Goal: Find specific page/section: Find specific page/section

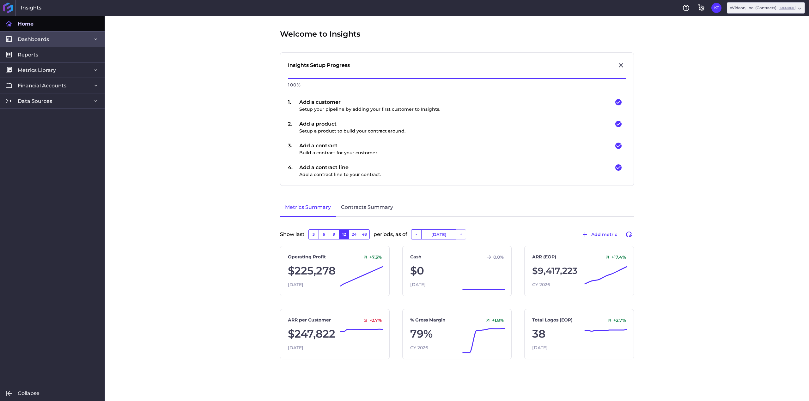
click at [58, 38] on link "Dashboards" at bounding box center [52, 38] width 105 height 15
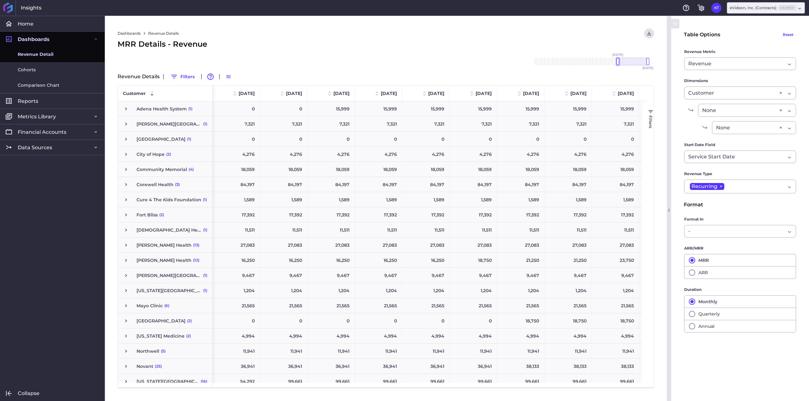
drag, startPoint x: 634, startPoint y: 62, endPoint x: 619, endPoint y: 62, distance: 14.8
click at [619, 62] on div at bounding box center [617, 62] width 3 height 8
click at [645, 61] on div at bounding box center [644, 62] width 3 height 8
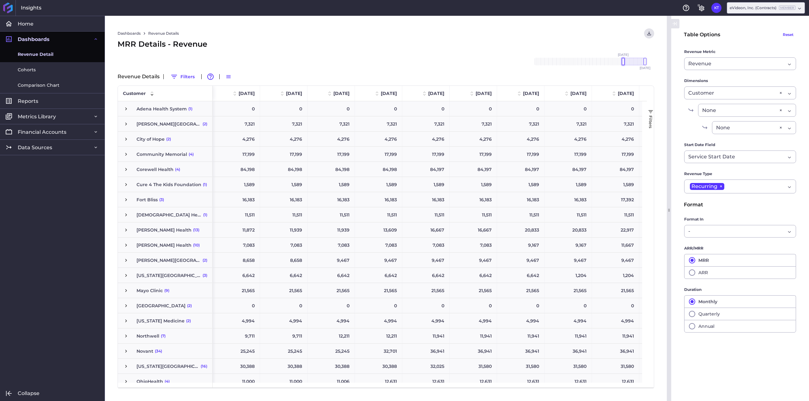
drag, startPoint x: 619, startPoint y: 61, endPoint x: 624, endPoint y: 61, distance: 5.4
click at [624, 61] on div at bounding box center [622, 62] width 3 height 8
click at [686, 275] on button "ARR" at bounding box center [740, 273] width 112 height 13
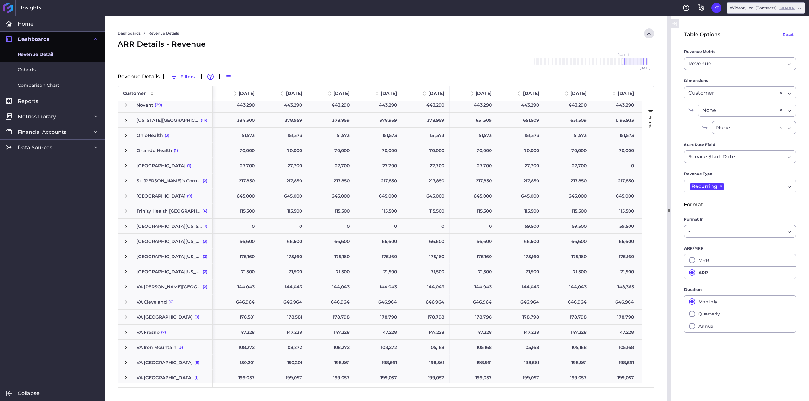
scroll to position [310, 0]
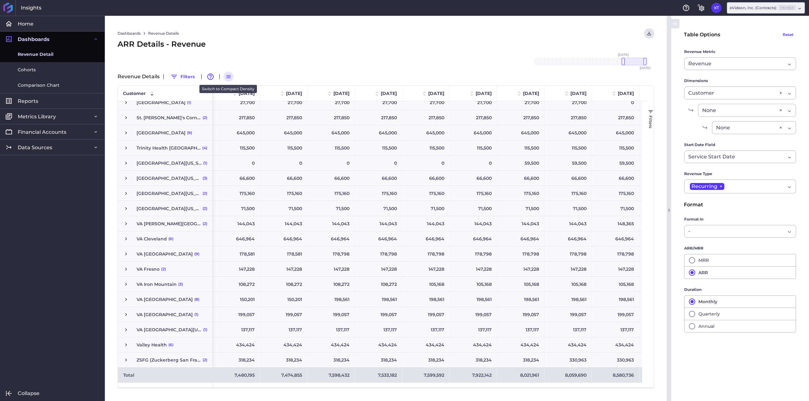
click at [226, 77] on icon "button" at bounding box center [229, 77] width 6 height 6
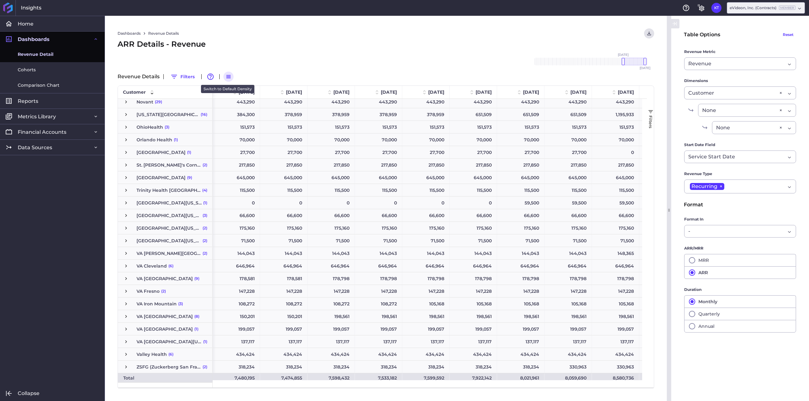
scroll to position [226, 0]
click at [226, 77] on icon "button" at bounding box center [229, 77] width 6 height 6
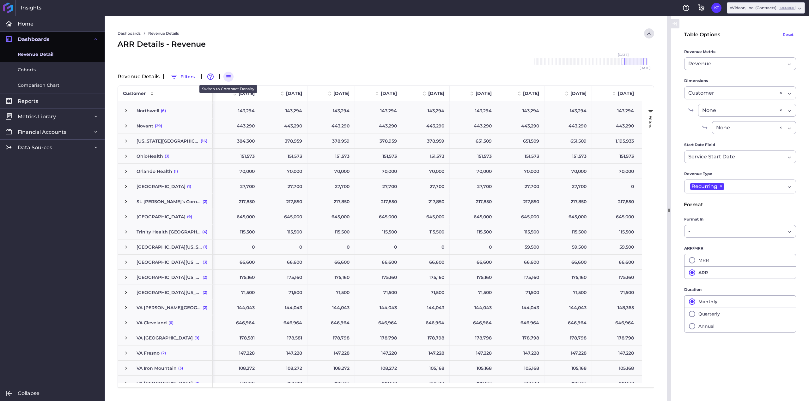
click at [227, 77] on icon "button" at bounding box center [229, 77] width 6 height 6
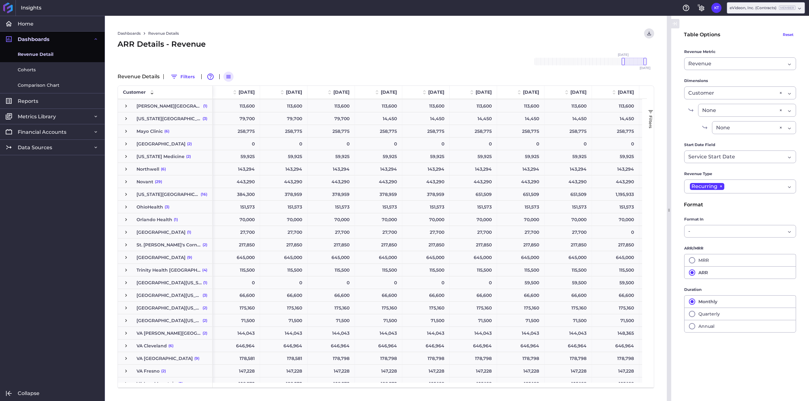
scroll to position [126, 0]
drag, startPoint x: 645, startPoint y: 62, endPoint x: 650, endPoint y: 63, distance: 4.5
click at [650, 63] on div "[DATE] Feb '[DATE] Apr '[DATE] Jun '[DATE] Aug '[DATE] Oct '[DATE] Dec '[DATE] …" at bounding box center [591, 62] width 126 height 8
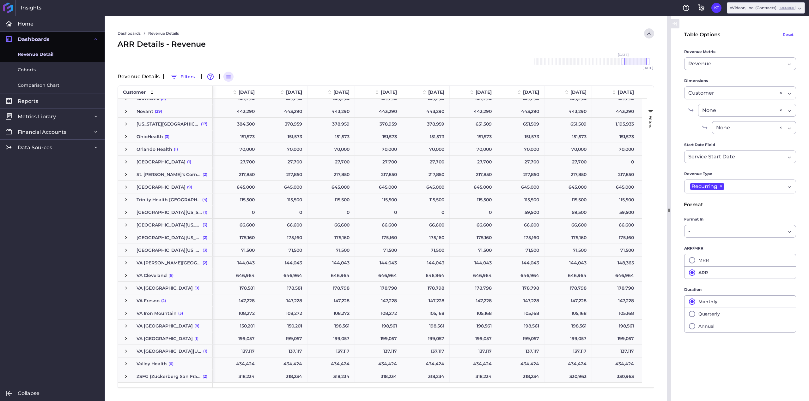
scroll to position [218, 0]
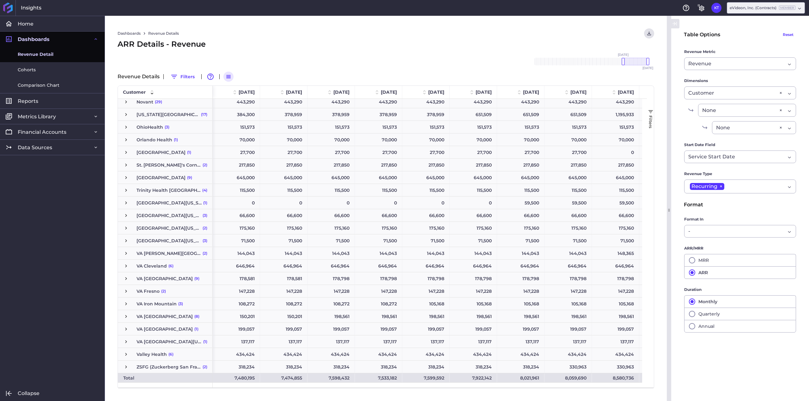
drag, startPoint x: 354, startPoint y: 390, endPoint x: 363, endPoint y: 390, distance: 8.6
click at [363, 390] on div "Dashboards Revenue Details Download CSV... Download CSV Download CSV with under…" at bounding box center [386, 209] width 562 height 386
click at [695, 329] on icon "button" at bounding box center [692, 327] width 8 height 8
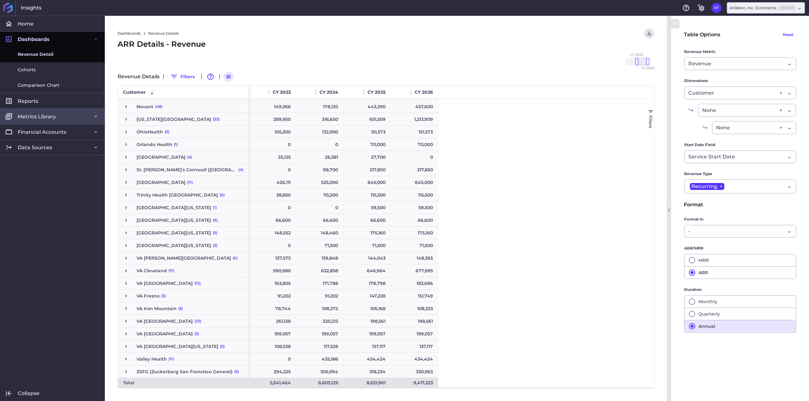
click at [94, 118] on icon at bounding box center [95, 116] width 5 height 5
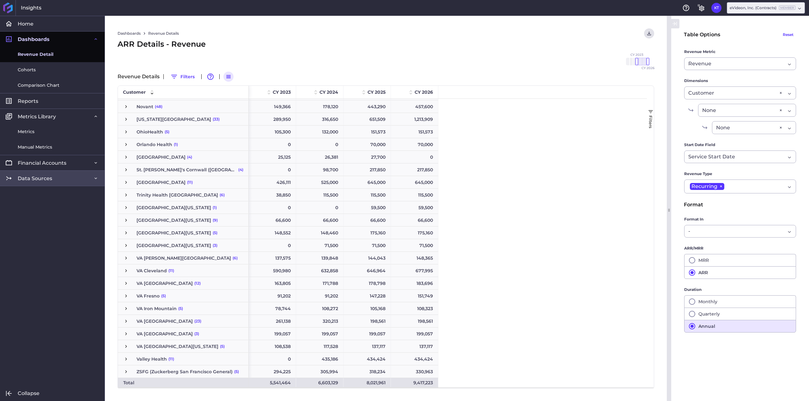
click at [94, 179] on icon at bounding box center [95, 178] width 5 height 5
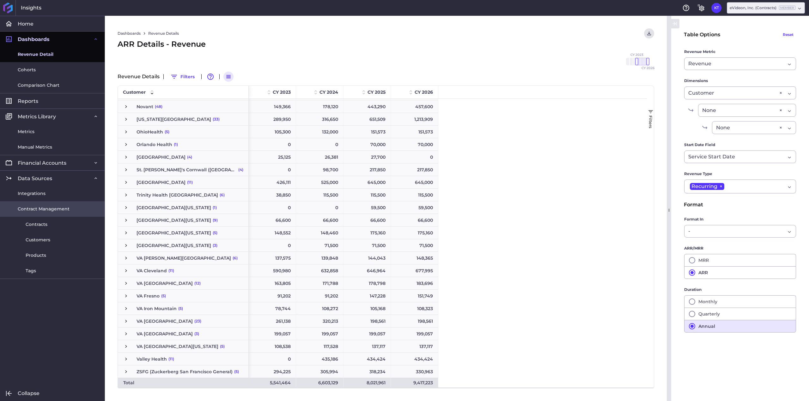
click at [60, 211] on span "Contract Management" at bounding box center [44, 209] width 52 height 7
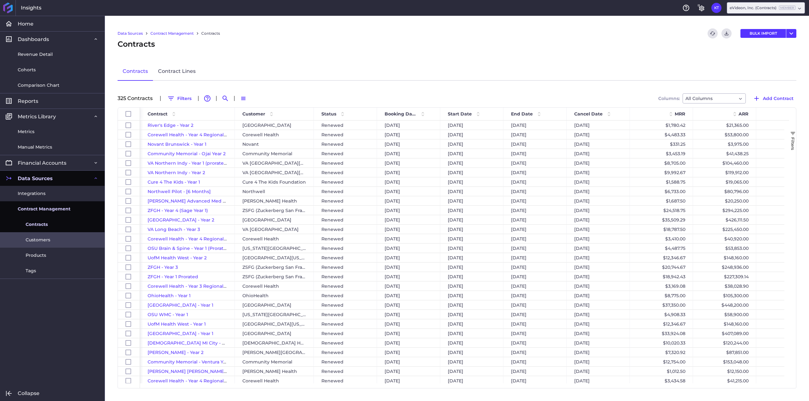
click at [33, 243] on span "Customers" at bounding box center [38, 240] width 25 height 7
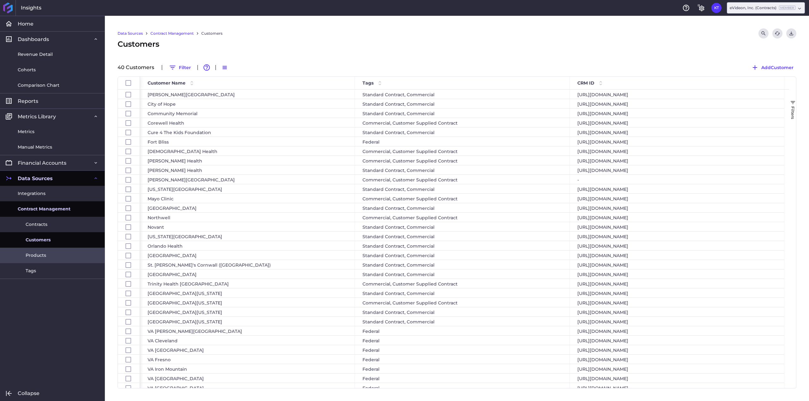
click at [26, 259] on link "Products" at bounding box center [52, 255] width 105 height 15
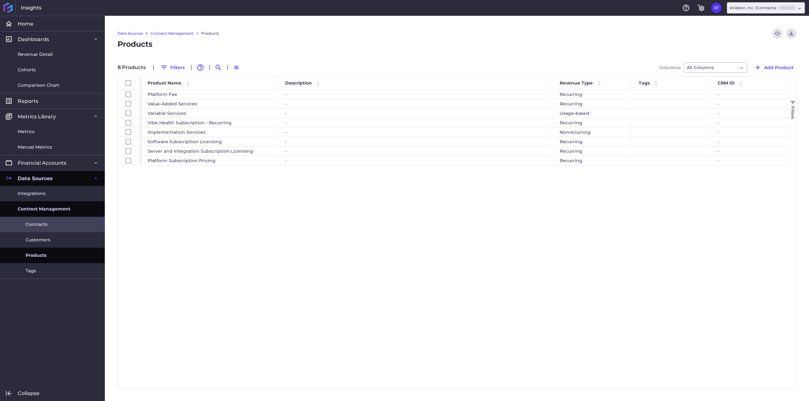
click at [35, 227] on span "Contracts" at bounding box center [37, 224] width 22 height 7
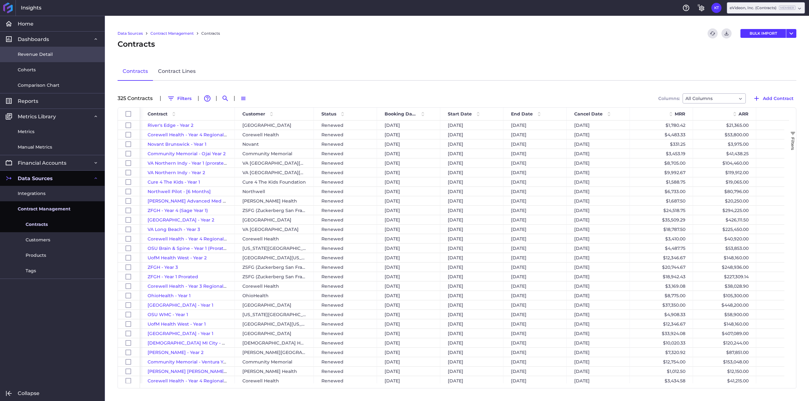
click at [81, 52] on link "Revenue Detail" at bounding box center [52, 54] width 105 height 15
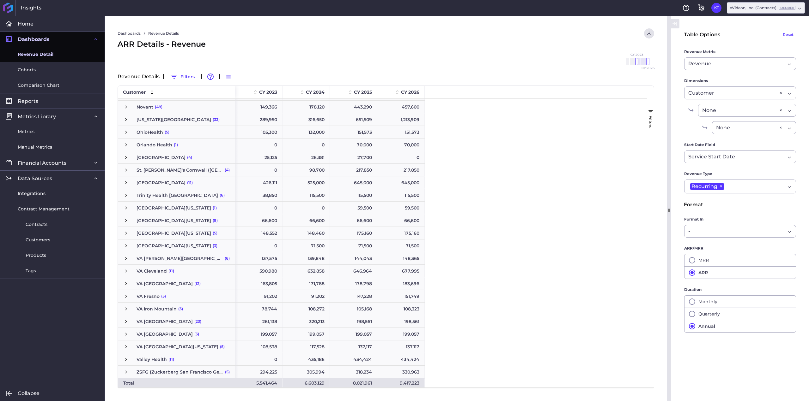
scroll to position [226, 0]
click at [472, 203] on div "0 0 195,000 375,000 88,187 103,900 113,600 113,600 0 79,700 14,450 14,450 86,52…" at bounding box center [438, 130] width 407 height 515
